Goal: Complete application form

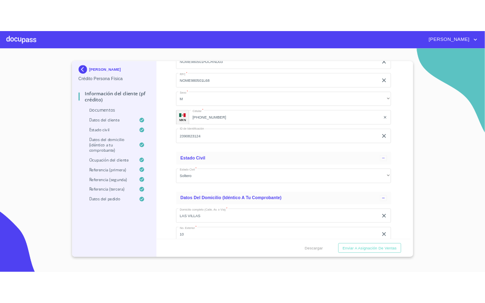
scroll to position [1145, 0]
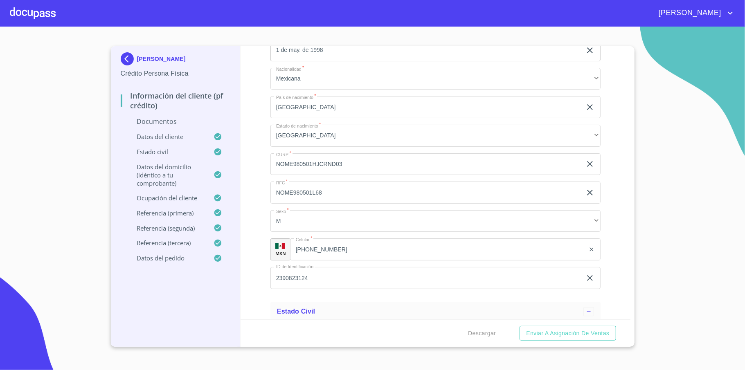
click at [301, 190] on input "NOME980501L68" at bounding box center [425, 193] width 311 height 22
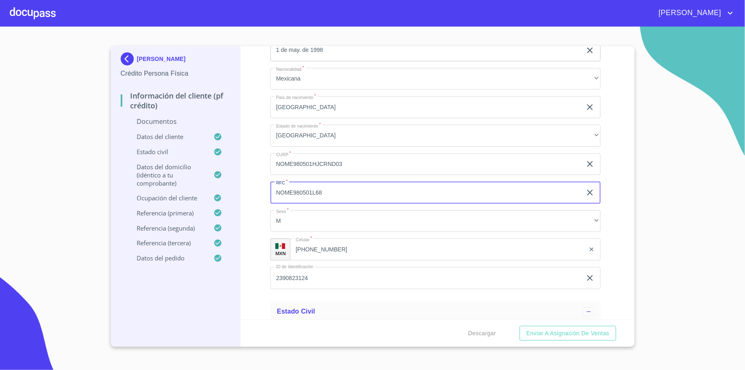
click at [301, 190] on input "NOME980501L68" at bounding box center [425, 193] width 311 height 22
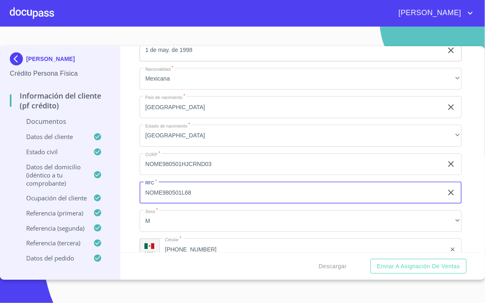
click at [206, 175] on input "NOME980501HJCRND03" at bounding box center [290, 164] width 303 height 22
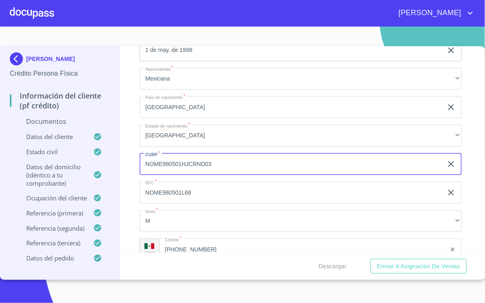
click at [206, 169] on input "NOME980501HJCRND03" at bounding box center [290, 164] width 303 height 22
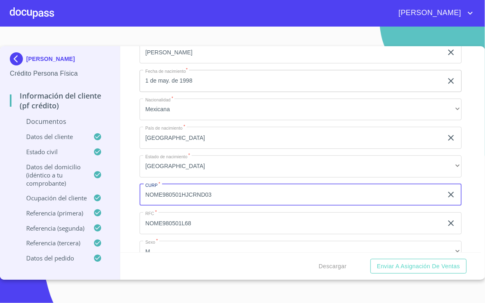
scroll to position [1169, 0]
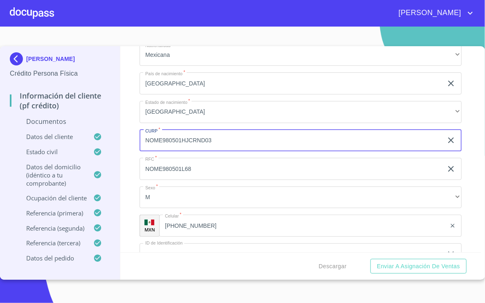
click at [192, 141] on input "NOME980501HJCRND03" at bounding box center [290, 141] width 303 height 22
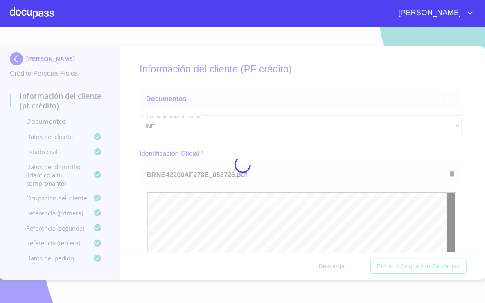
scroll to position [0, 0]
click at [471, 162] on div at bounding box center [242, 165] width 485 height 276
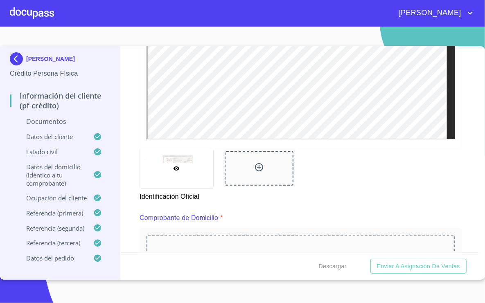
scroll to position [436, 0]
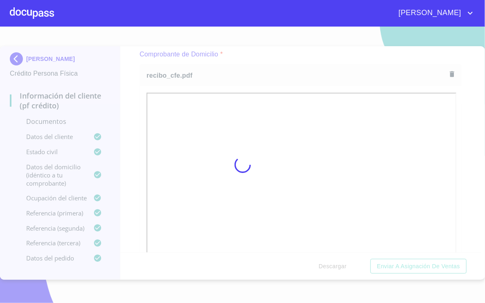
click at [464, 125] on div at bounding box center [242, 165] width 485 height 276
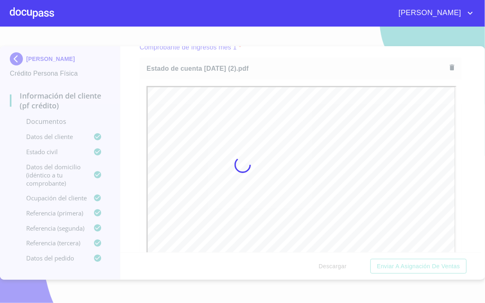
scroll to position [0, 0]
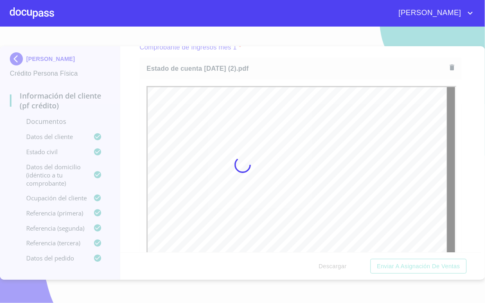
click at [460, 171] on div at bounding box center [242, 165] width 485 height 276
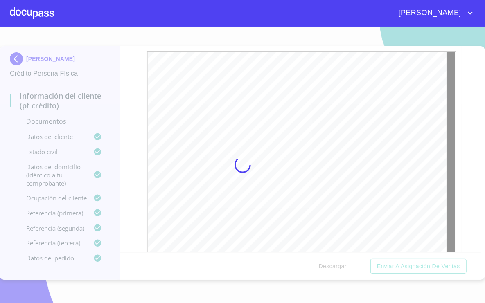
click at [465, 138] on div at bounding box center [242, 165] width 485 height 276
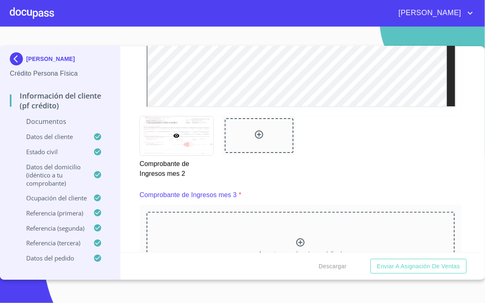
click at [469, 141] on div "Información del cliente (PF crédito) Documentos Documento de identificación   *…" at bounding box center [300, 149] width 360 height 206
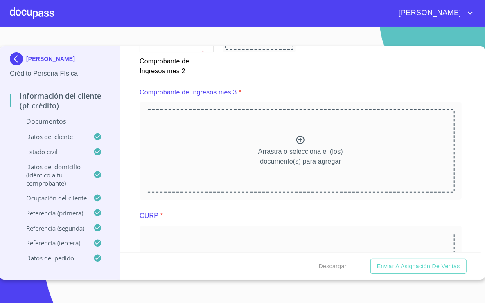
scroll to position [1472, 0]
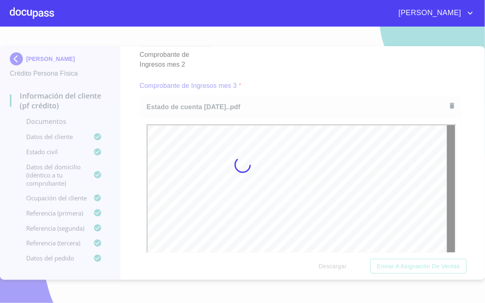
click at [468, 158] on div at bounding box center [242, 165] width 485 height 276
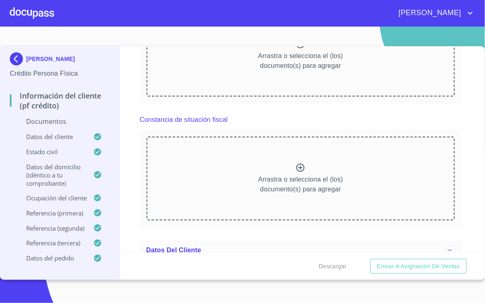
click at [467, 130] on div "Información del cliente (PF crédito) Documentos Documento de identificación   *…" at bounding box center [300, 149] width 360 height 206
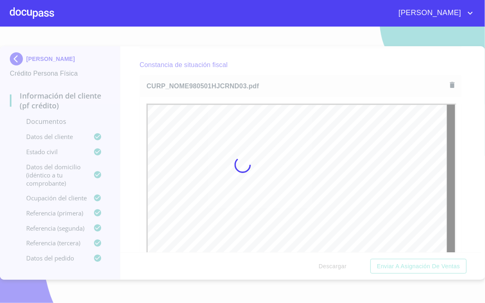
click at [446, 143] on div at bounding box center [242, 165] width 485 height 276
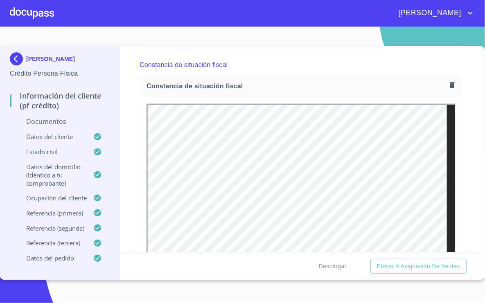
click at [469, 127] on div "Información del cliente (PF crédito) Documentos Documento de identificación   *…" at bounding box center [300, 149] width 360 height 206
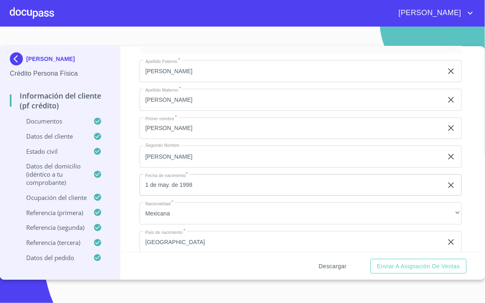
scroll to position [2617, 0]
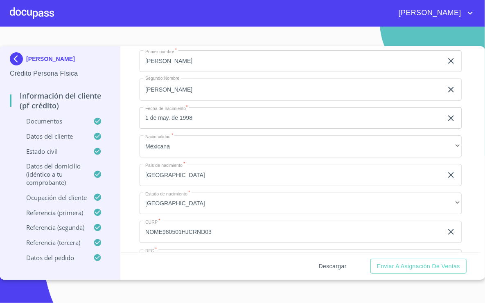
click at [327, 259] on button "Descargar" at bounding box center [332, 266] width 34 height 15
click at [422, 267] on span "Enviar a Asignación de Ventas" at bounding box center [418, 266] width 83 height 10
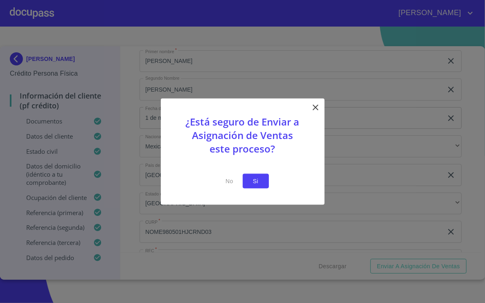
click at [258, 183] on span "Si" at bounding box center [255, 181] width 13 height 10
